Goal: Obtain resource: Download file/media

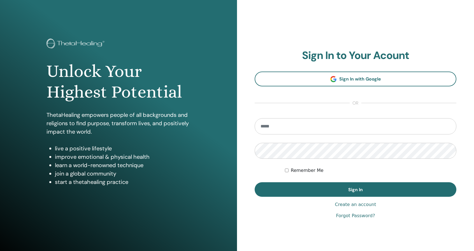
click at [291, 129] on input "email" at bounding box center [355, 126] width 202 height 16
type input "**********"
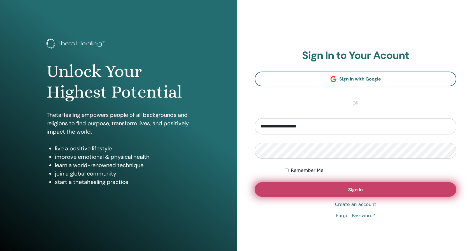
click at [335, 184] on button "Sign In" at bounding box center [355, 190] width 202 height 15
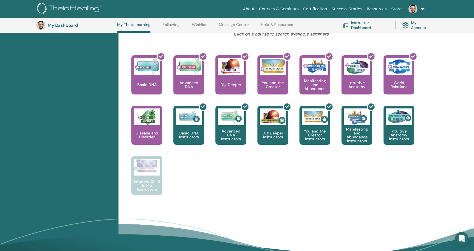
scroll to position [211, 0]
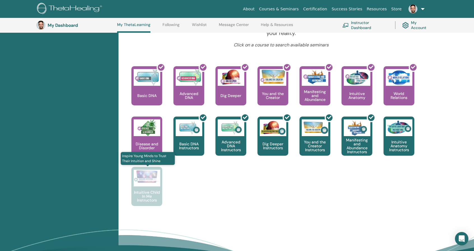
click at [149, 188] on div "Intuitive Child In Me Instructors" at bounding box center [146, 186] width 31 height 39
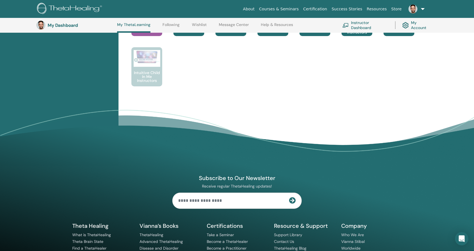
scroll to position [351, 0]
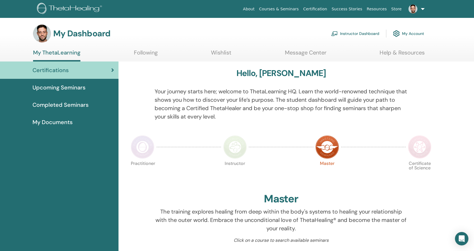
click at [62, 108] on span "Completed Seminars" at bounding box center [60, 105] width 56 height 8
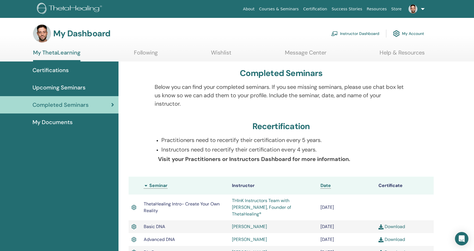
click at [59, 67] on span "Certifications" at bounding box center [50, 70] width 36 height 8
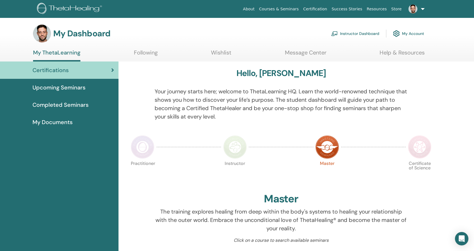
click at [394, 54] on link "Help & Resources" at bounding box center [401, 54] width 45 height 11
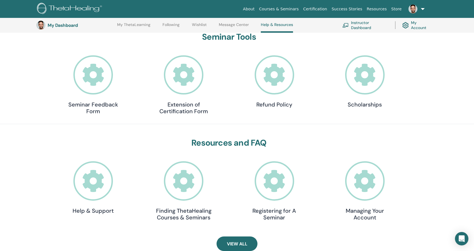
scroll to position [71, 0]
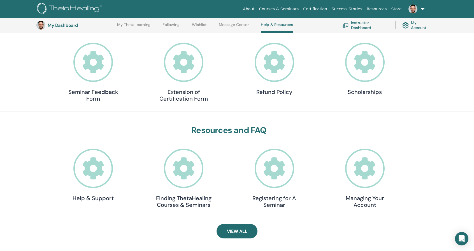
click at [184, 60] on icon at bounding box center [183, 62] width 39 height 39
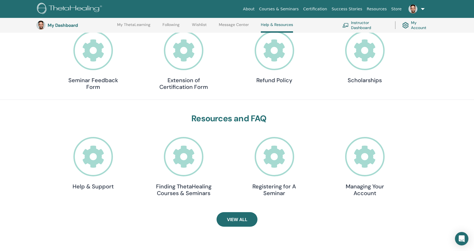
scroll to position [71, 0]
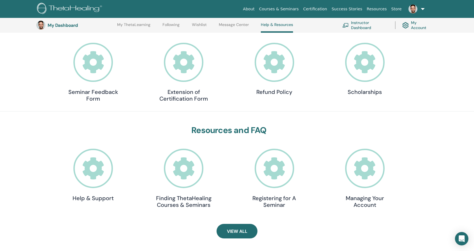
click at [239, 25] on link "Message Center" at bounding box center [234, 26] width 30 height 9
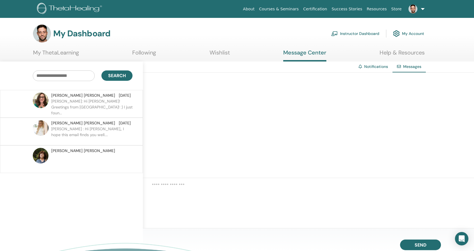
click at [94, 132] on p "Dr. Allison : Hi Dennis,, I hope this email finds you well...." at bounding box center [91, 134] width 81 height 17
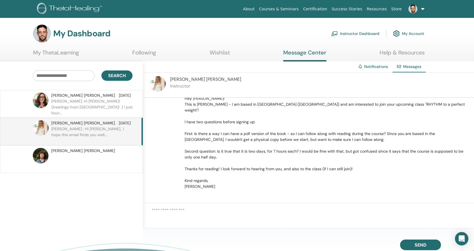
scroll to position [28, 0]
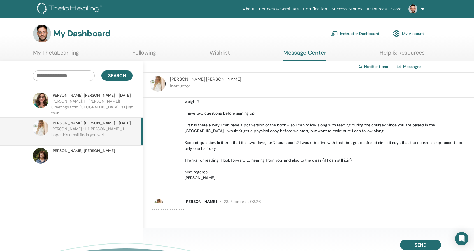
click at [218, 54] on link "Wishlist" at bounding box center [219, 54] width 20 height 11
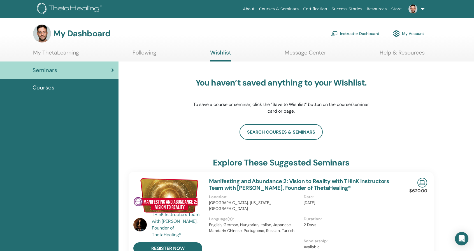
click at [48, 87] on span "Courses" at bounding box center [43, 87] width 22 height 8
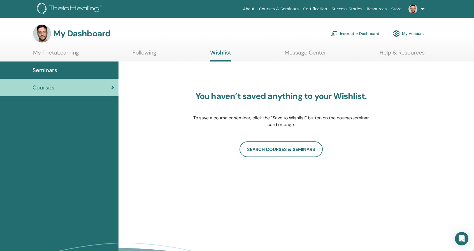
click at [57, 56] on link "My ThetaLearning" at bounding box center [56, 54] width 46 height 11
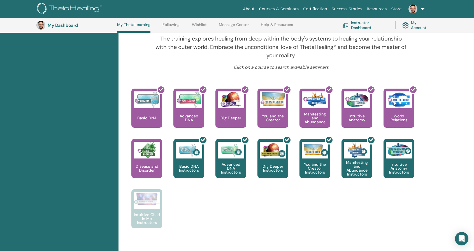
scroll to position [206, 0]
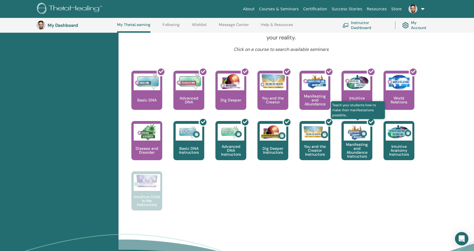
click at [365, 146] on div at bounding box center [360, 143] width 31 height 50
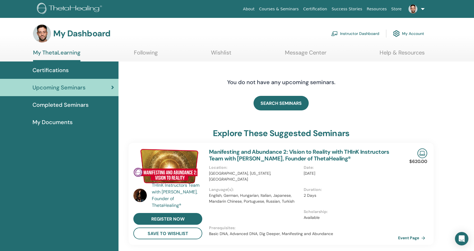
click at [73, 102] on span "Completed Seminars" at bounding box center [60, 105] width 56 height 8
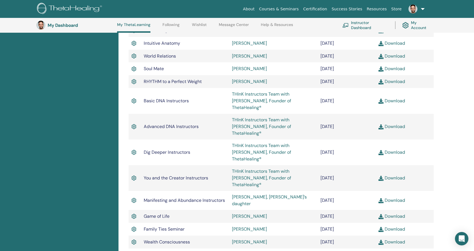
scroll to position [267, 0]
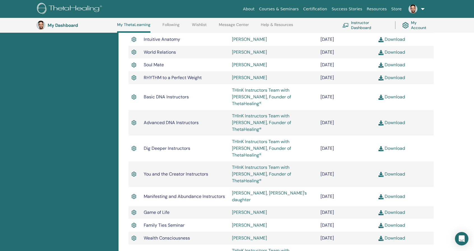
click at [397, 194] on link "Download" at bounding box center [391, 197] width 27 height 6
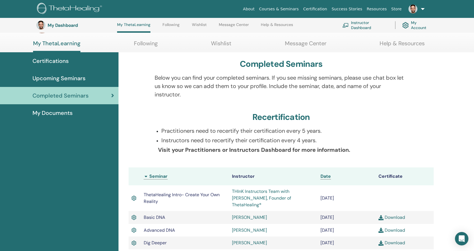
scroll to position [0, 0]
